Goal: Transaction & Acquisition: Purchase product/service

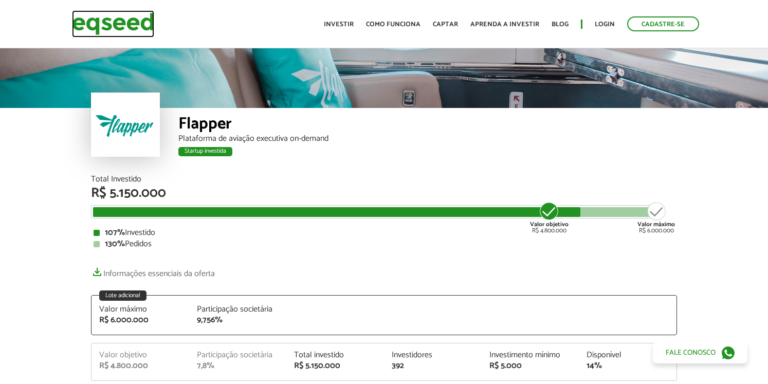
click at [112, 31] on img at bounding box center [113, 23] width 82 height 27
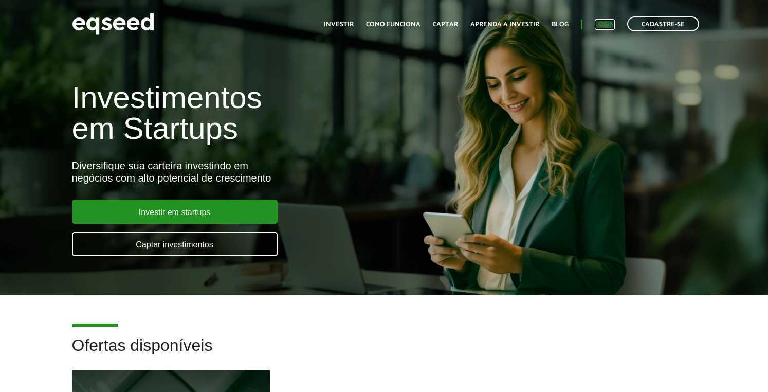
click at [612, 28] on link "Login" at bounding box center [605, 24] width 20 height 7
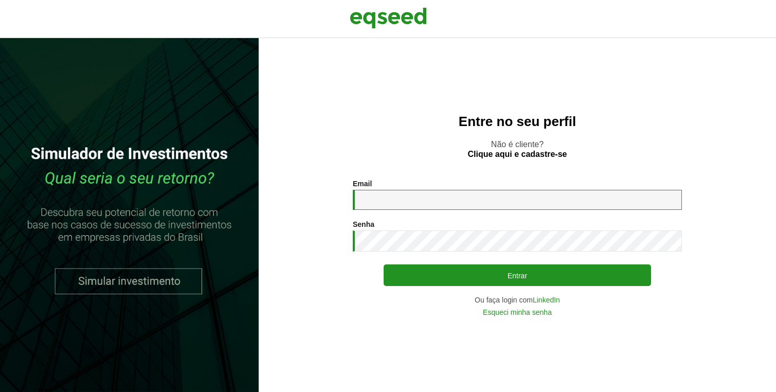
click at [408, 199] on input "Email *" at bounding box center [517, 200] width 329 height 20
type input "**********"
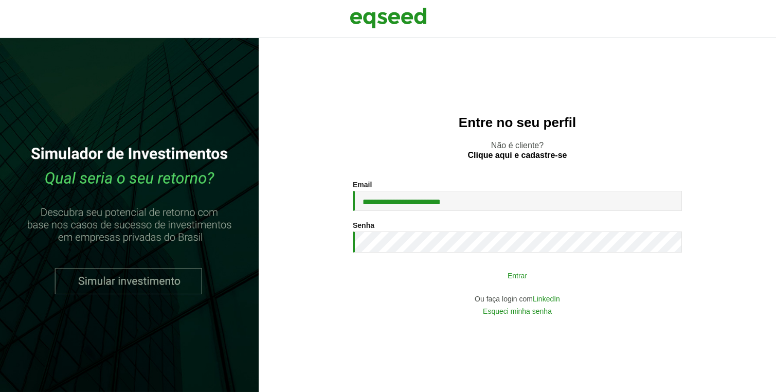
click at [510, 278] on button "Entrar" at bounding box center [516, 275] width 267 height 20
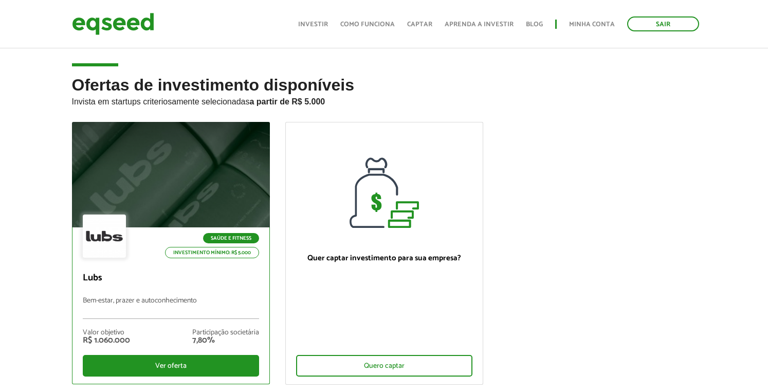
scroll to position [2, 0]
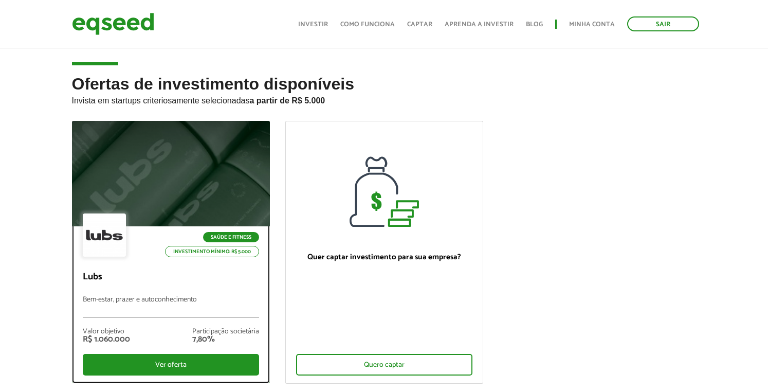
click at [194, 173] on div at bounding box center [170, 174] width 237 height 126
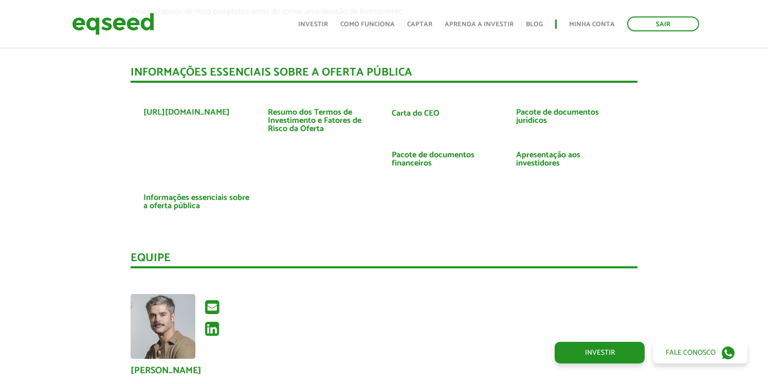
scroll to position [2078, 0]
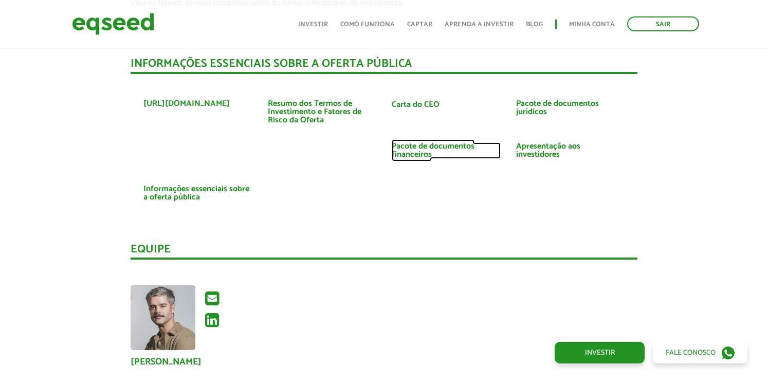
click at [416, 142] on link "Pacote de documentos financeiros" at bounding box center [446, 150] width 109 height 16
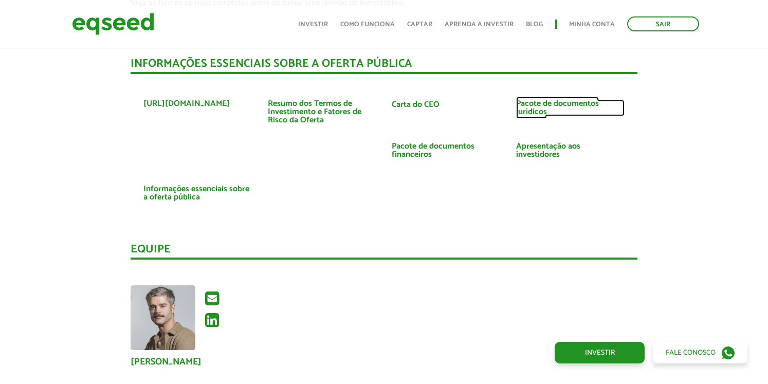
click at [538, 100] on link "Pacote de documentos jurídicos" at bounding box center [570, 108] width 109 height 16
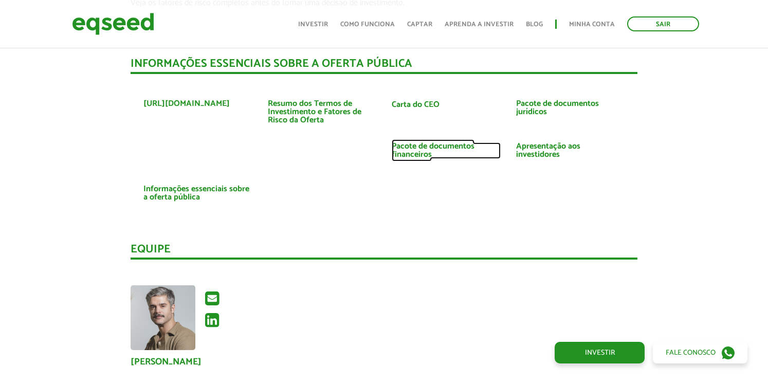
click at [428, 142] on link "Pacote de documentos financeiros" at bounding box center [446, 150] width 109 height 16
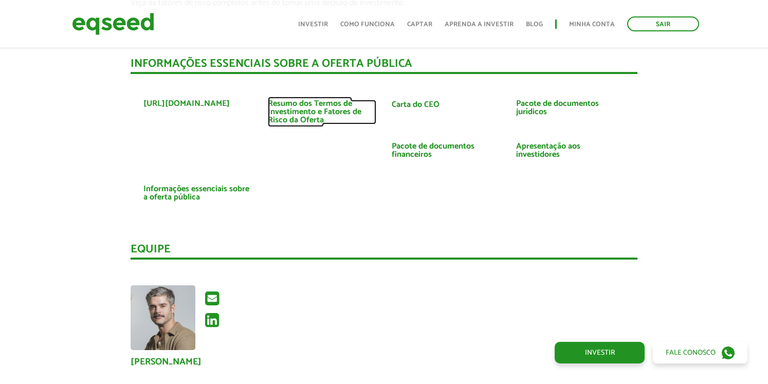
click at [305, 100] on link "Resumo dos Termos de Investimento e Fatores de Risco da Oferta" at bounding box center [322, 112] width 109 height 25
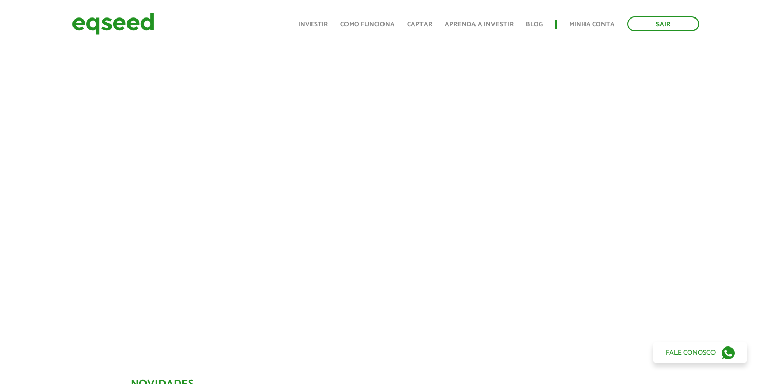
scroll to position [0, 0]
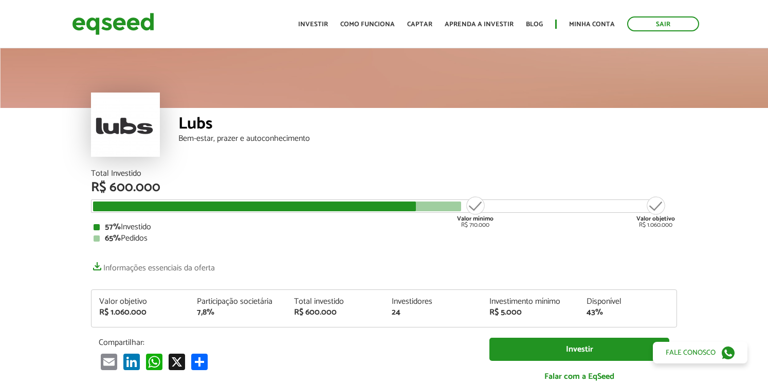
click at [296, 315] on div "R$ 600.000" at bounding box center [335, 312] width 82 height 8
drag, startPoint x: 314, startPoint y: 306, endPoint x: 365, endPoint y: 317, distance: 52.5
click at [365, 316] on div "Total investido R$ 600.000" at bounding box center [335, 307] width 98 height 19
click at [332, 304] on div "Total investido" at bounding box center [335, 302] width 82 height 8
drag, startPoint x: 321, startPoint y: 301, endPoint x: 506, endPoint y: 301, distance: 185.0
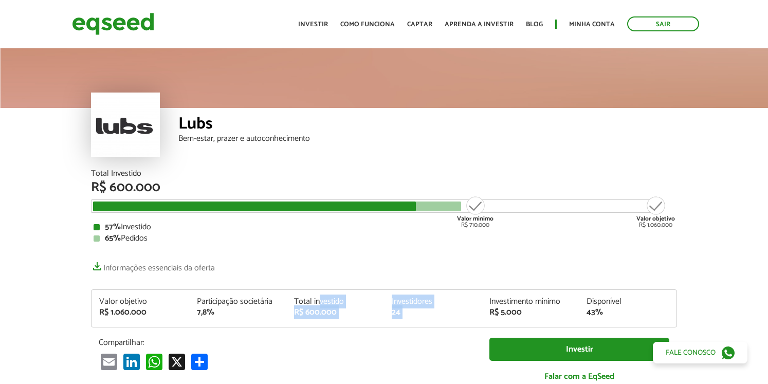
click at [502, 301] on div "Valor objetivo R$ 1.060.000 Participação societária 7,8% Total investido R$ 600…" at bounding box center [383, 312] width 585 height 29
click at [526, 311] on div "R$ 5.000" at bounding box center [530, 312] width 82 height 8
drag, startPoint x: 481, startPoint y: 300, endPoint x: 462, endPoint y: 295, distance: 19.6
click at [462, 294] on div "Valor objetivo R$ 1.060.000 Participação societária 7,8% Total investido R$ 600…" at bounding box center [384, 308] width 586 height 38
click at [441, 308] on div "24" at bounding box center [433, 312] width 82 height 8
